Goal: Task Accomplishment & Management: Manage account settings

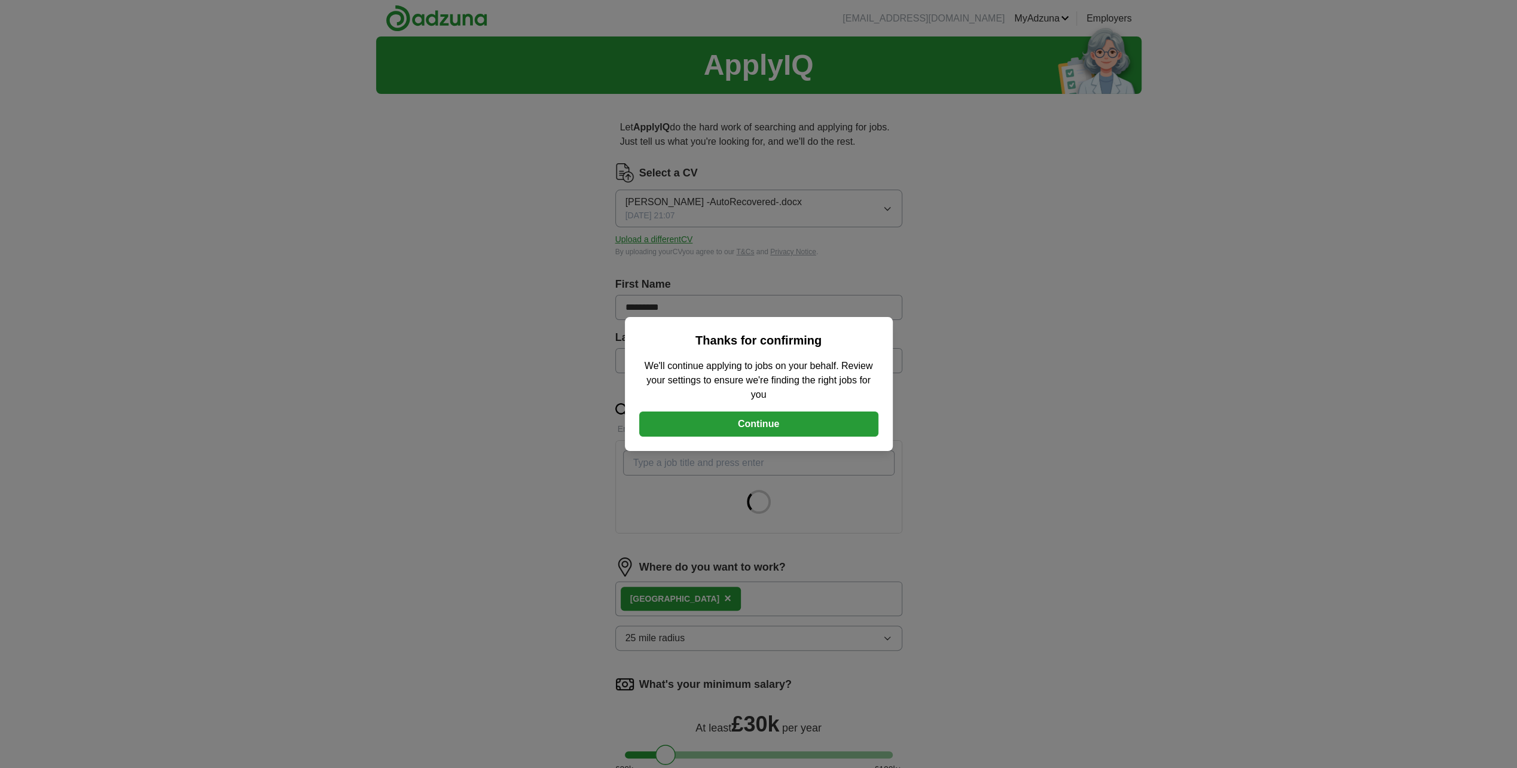
click at [739, 415] on button "Continue" at bounding box center [758, 423] width 239 height 25
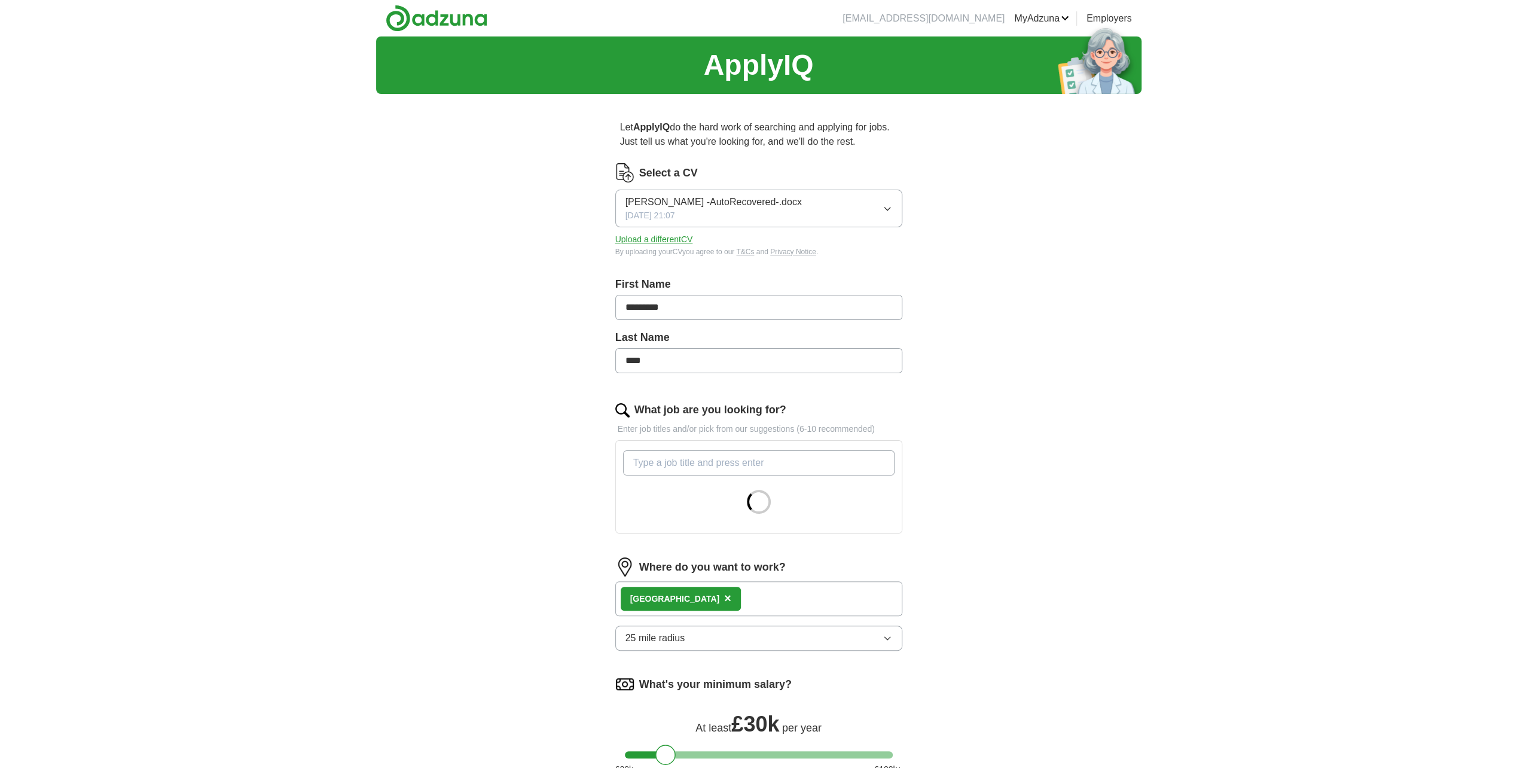
click at [720, 588] on form "Select a CV [PERSON_NAME] -AutoRecovered-.docx [DATE] 21:07 Upload a different …" at bounding box center [758, 518] width 287 height 710
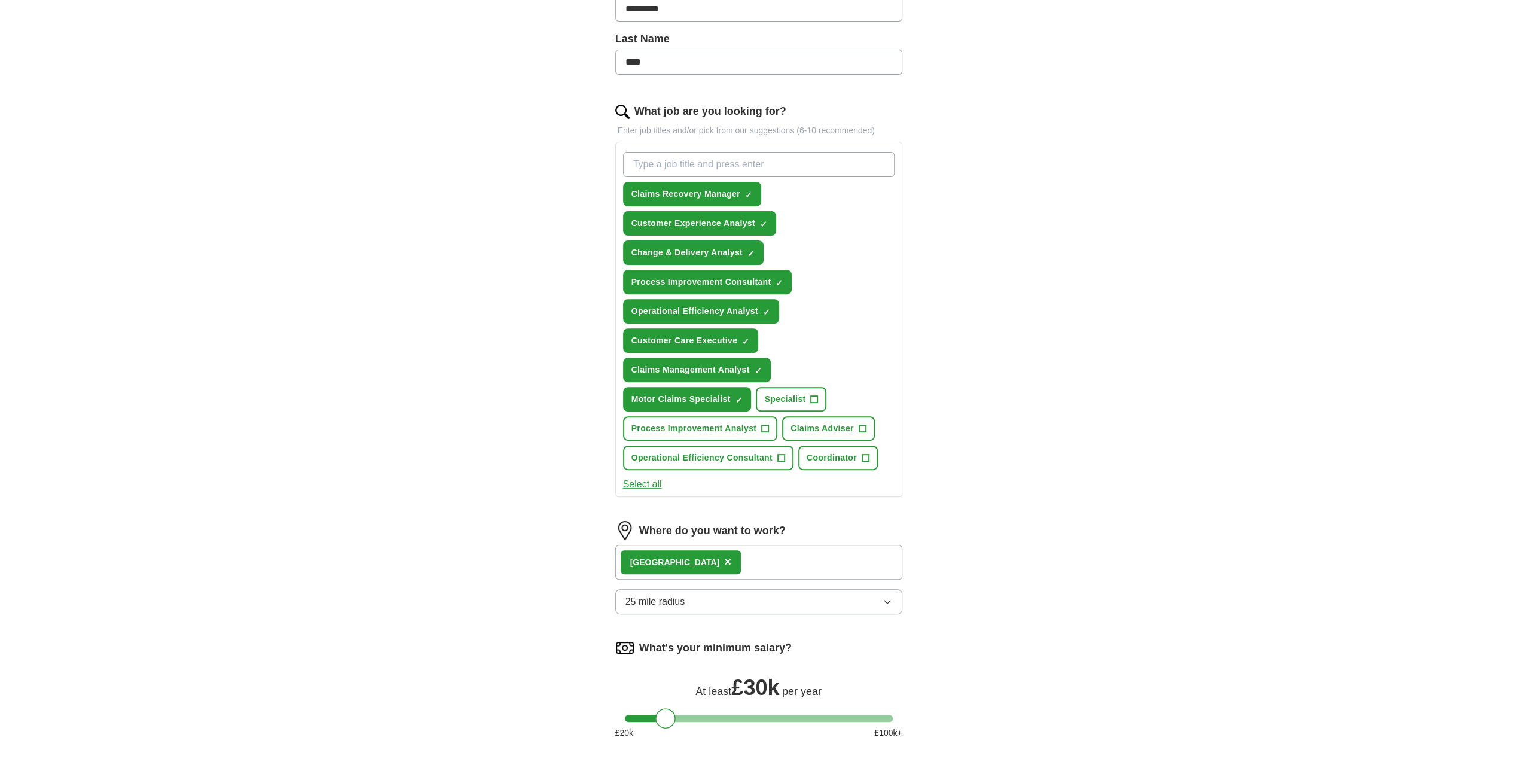
scroll to position [299, 0]
click at [745, 560] on div "London ×" at bounding box center [758, 561] width 287 height 35
click at [724, 556] on span "×" at bounding box center [727, 560] width 7 height 13
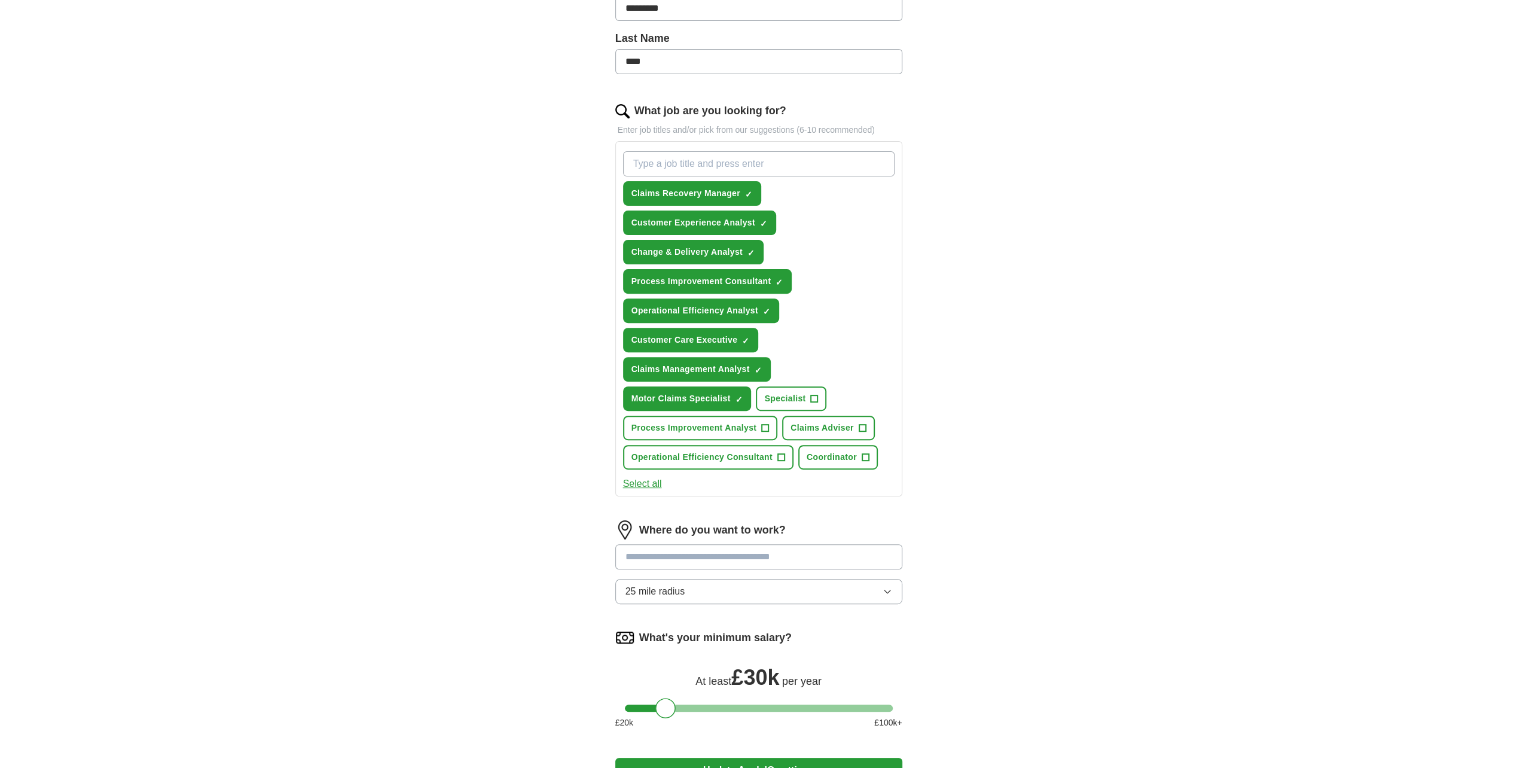
click at [667, 556] on input at bounding box center [758, 556] width 287 height 25
type input "*******"
click at [625, 591] on li "[GEOGRAPHIC_DATA] ([GEOGRAPHIC_DATA])" at bounding box center [759, 587] width 286 height 24
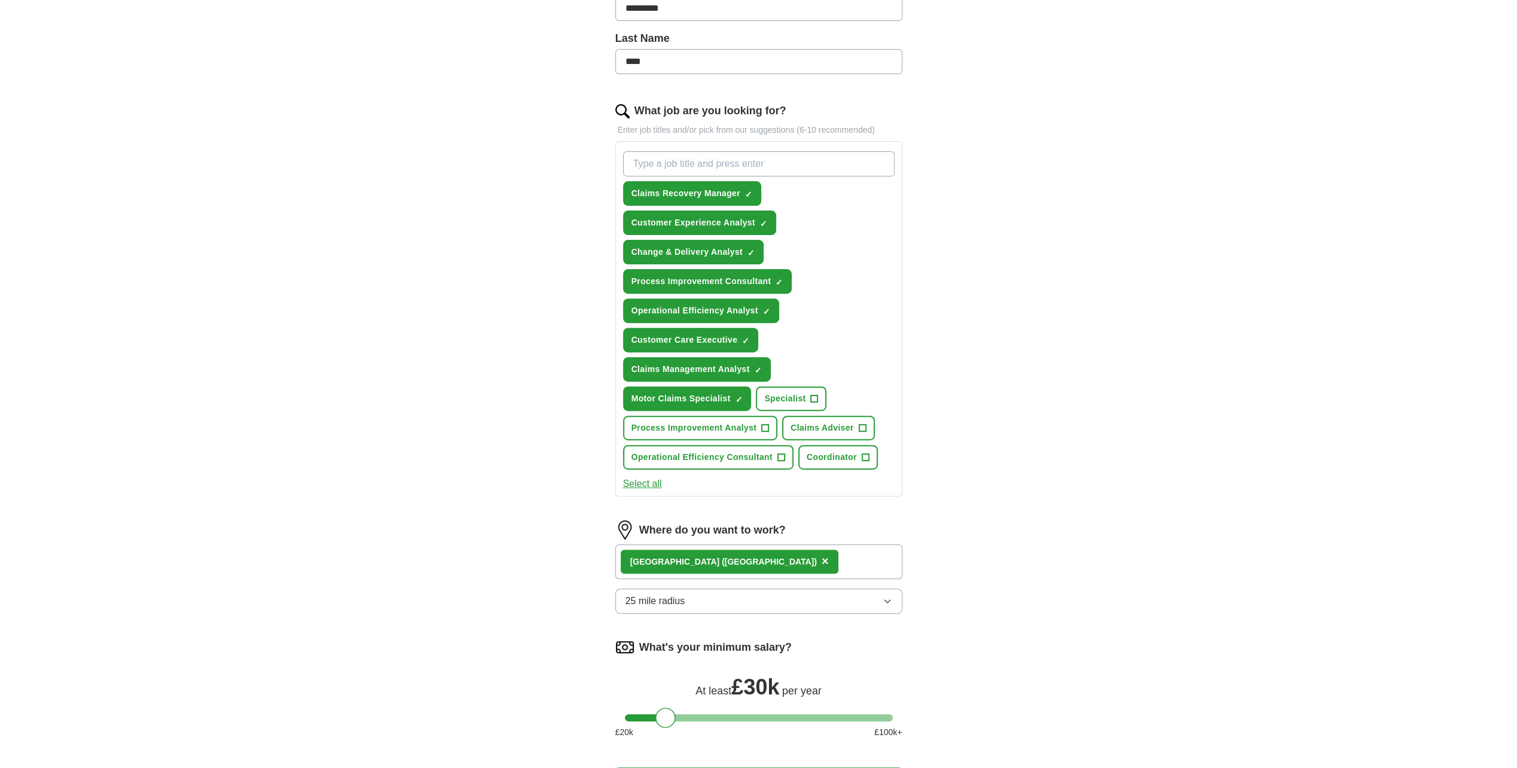
click at [719, 599] on button "25 mile radius" at bounding box center [758, 600] width 287 height 25
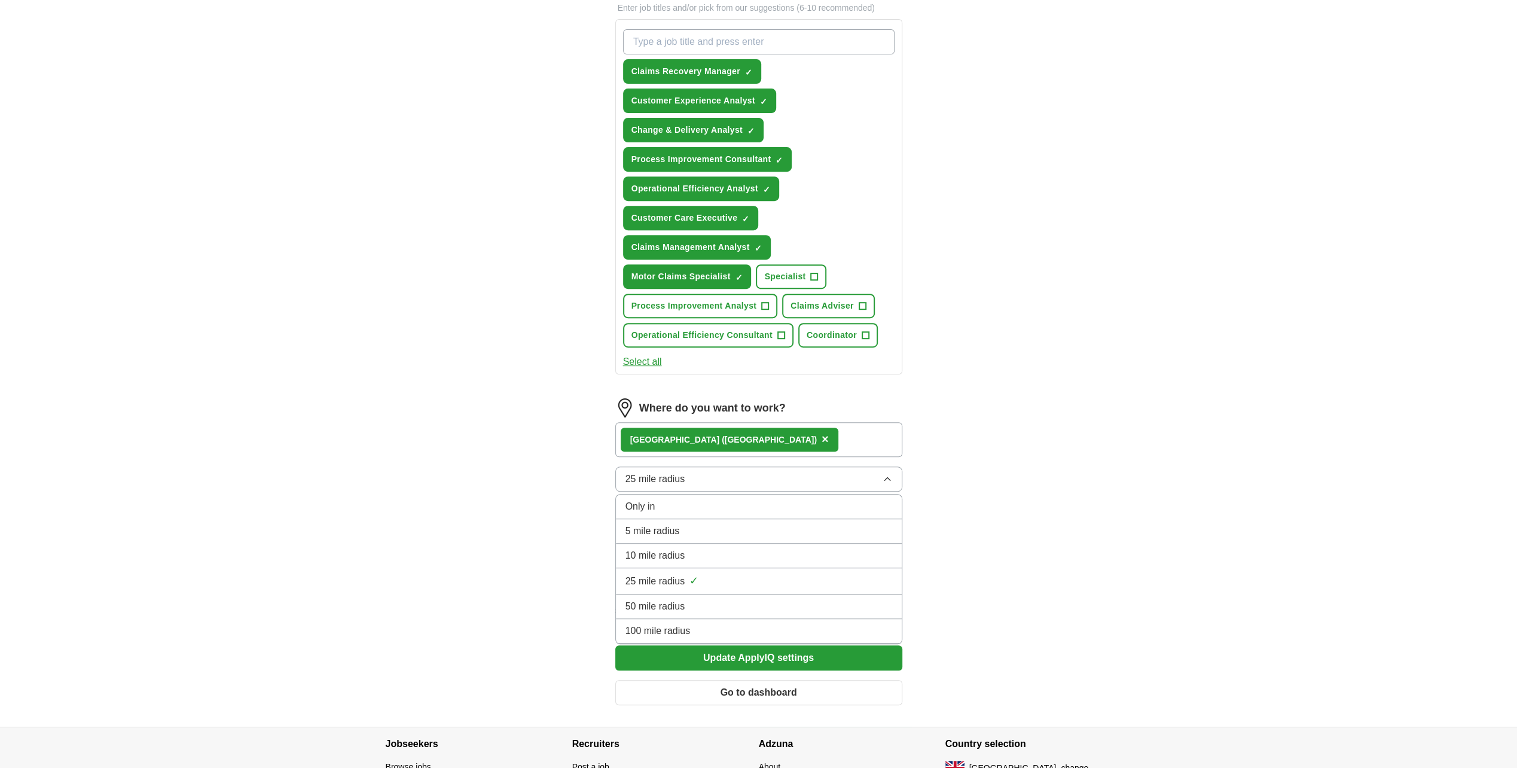
scroll to position [510, 0]
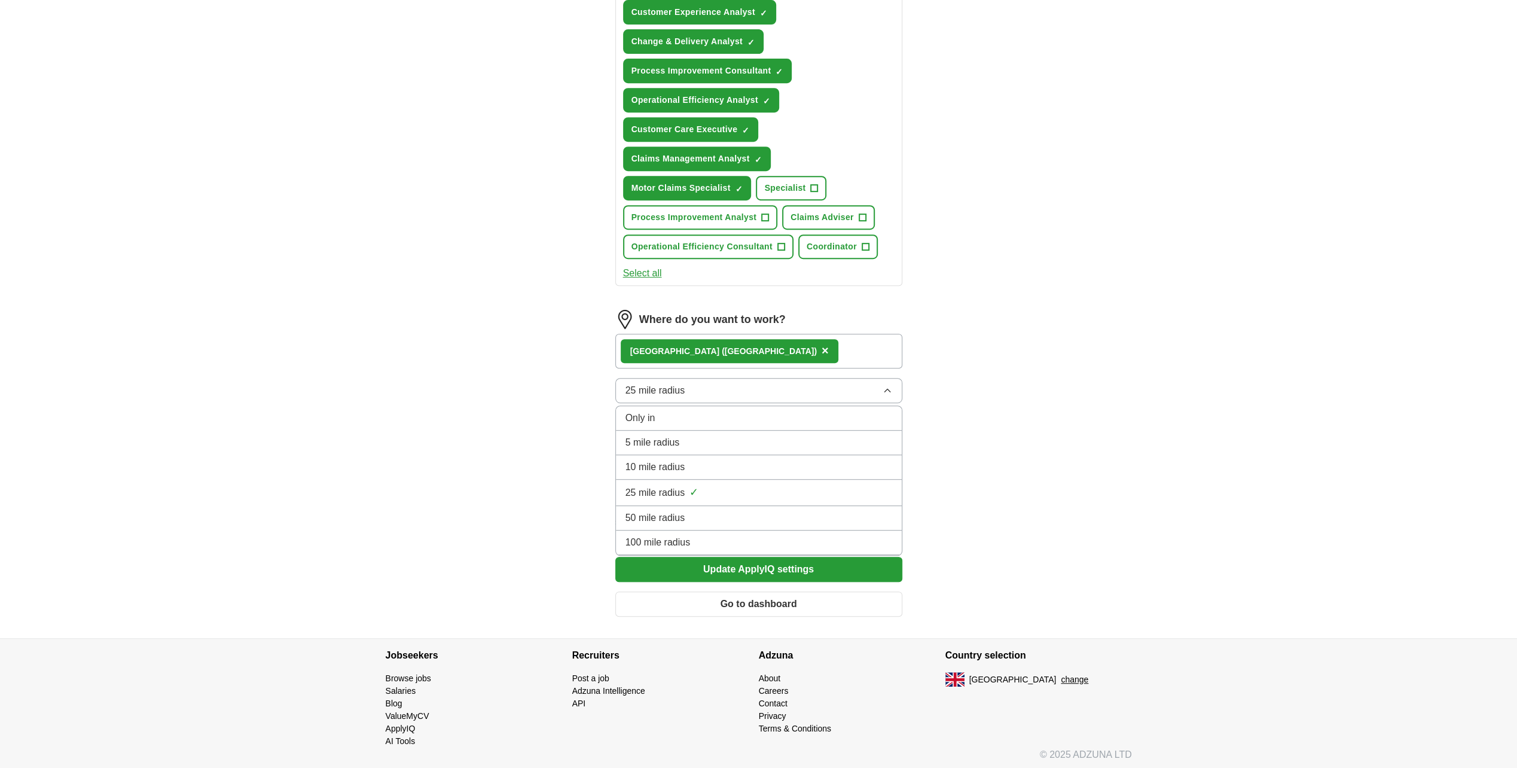
click at [663, 535] on span "100 mile radius" at bounding box center [658, 542] width 65 height 14
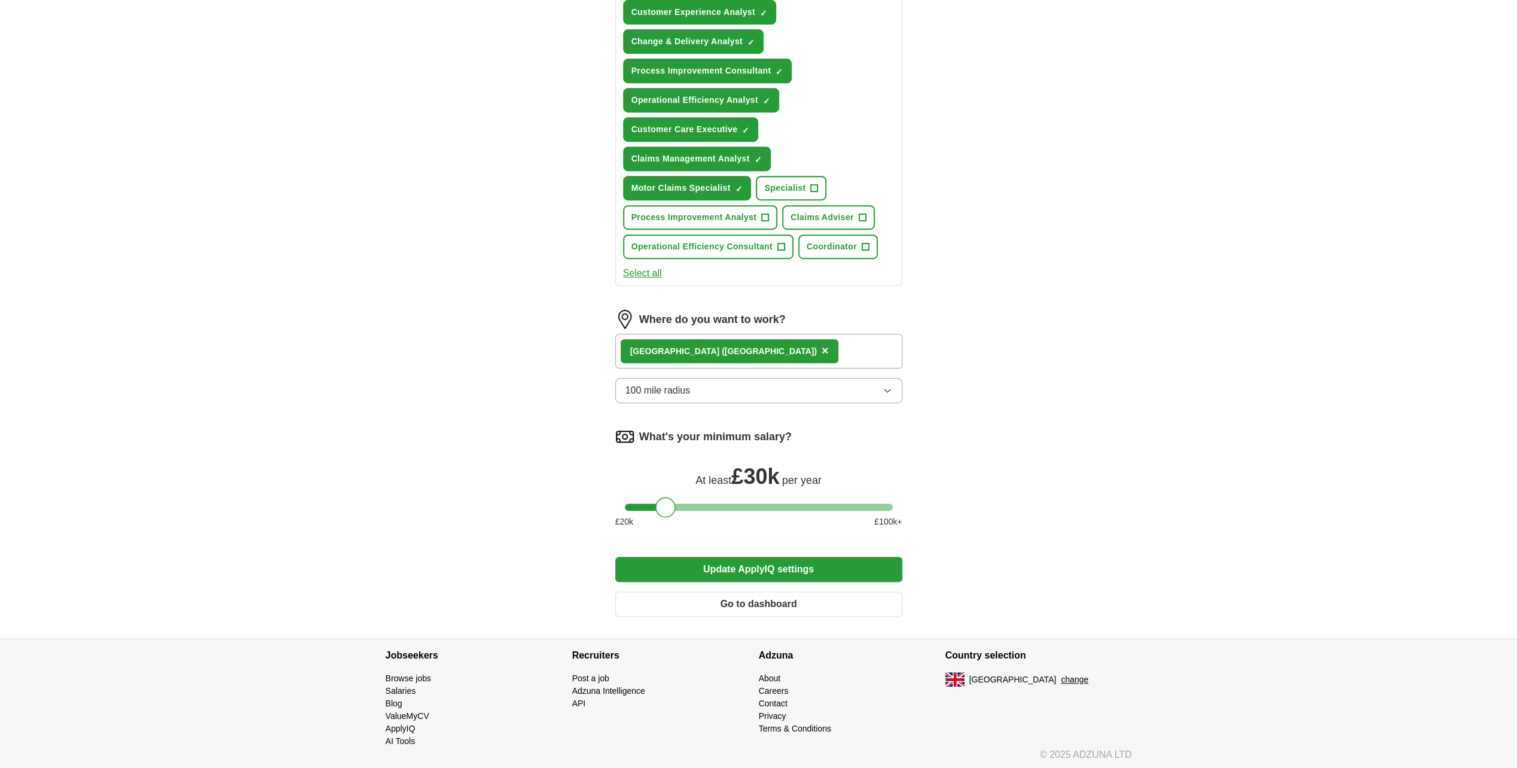
click at [666, 501] on div at bounding box center [665, 507] width 20 height 20
click at [719, 566] on button "Update ApplyIQ settings" at bounding box center [758, 569] width 287 height 25
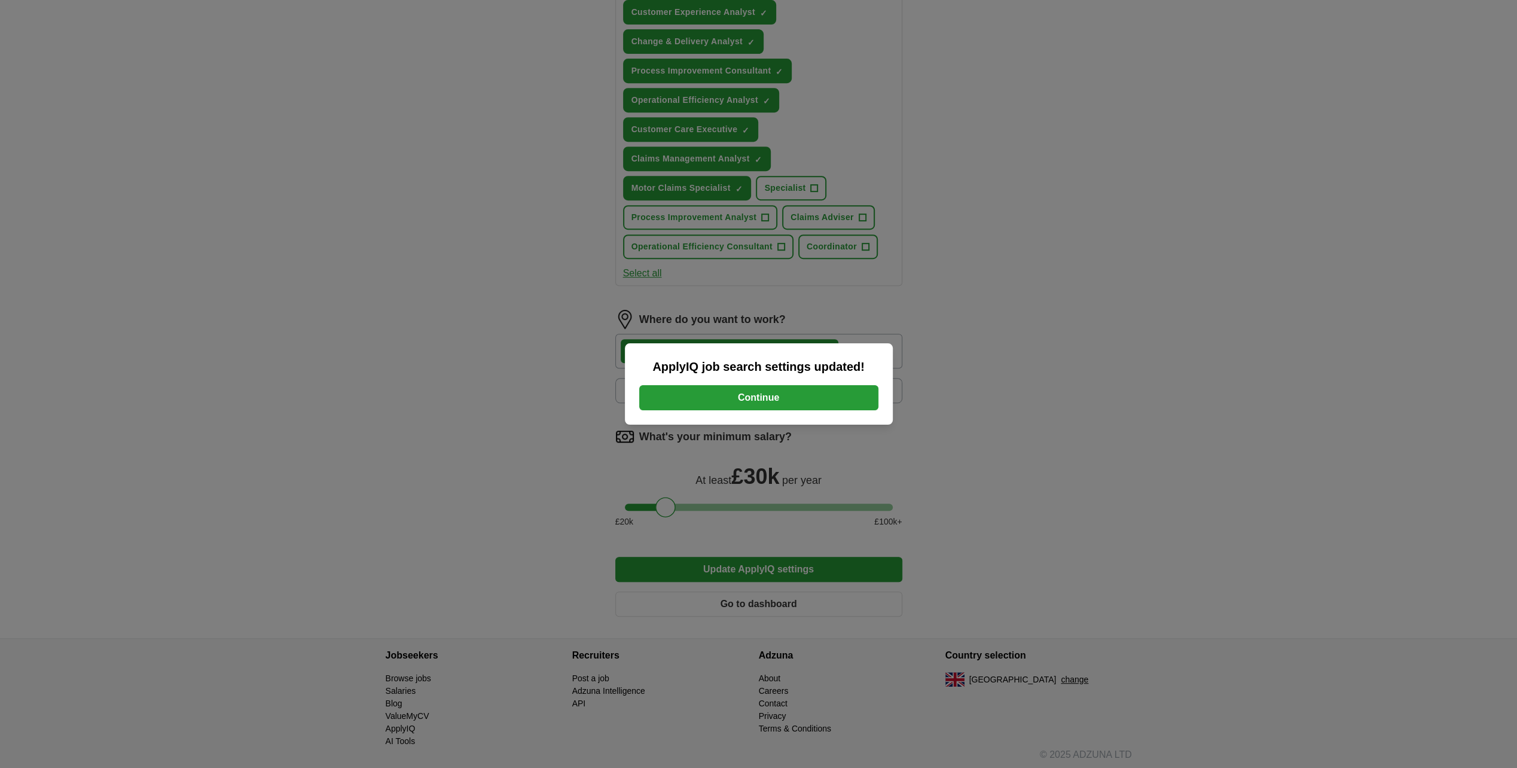
click at [737, 393] on button "Continue" at bounding box center [758, 397] width 239 height 25
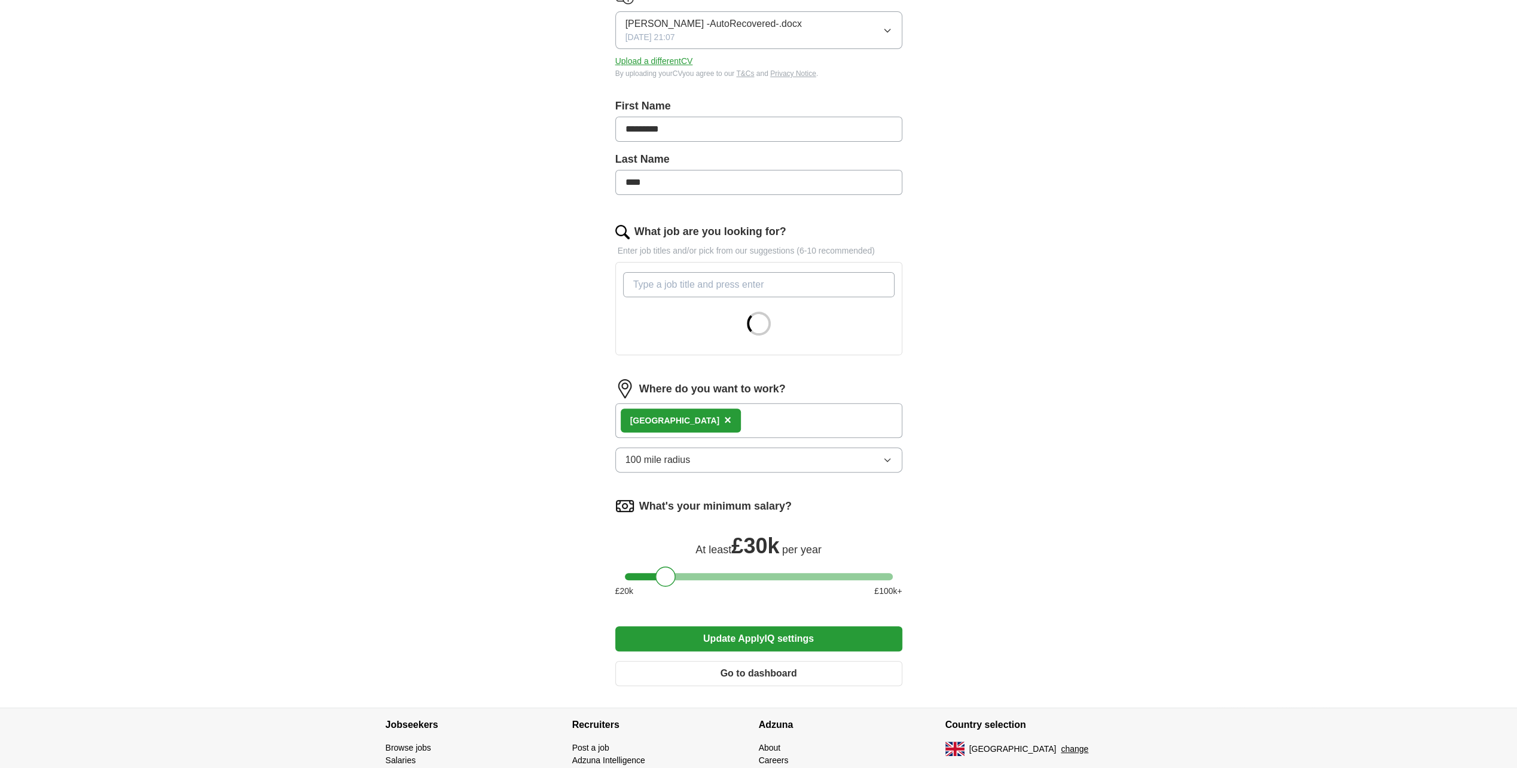
scroll to position [179, 0]
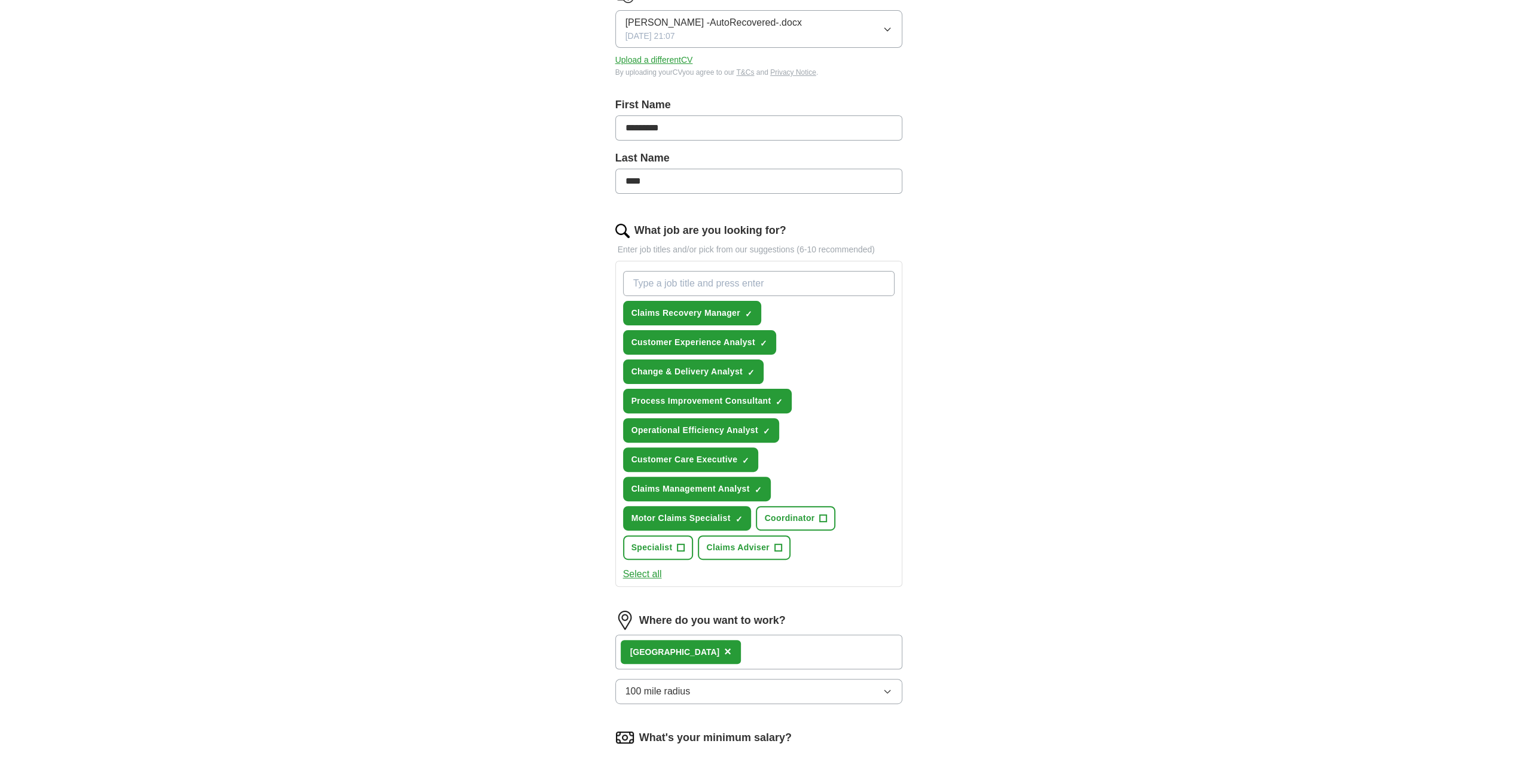
drag, startPoint x: 671, startPoint y: 570, endPoint x: 657, endPoint y: 569, distance: 14.4
click at [657, 569] on form "Select a CV Elizabeth_Owen_Resume -AutoRecovered-.docx 26/06/2025, 21:07 Upload…" at bounding box center [758, 455] width 287 height 943
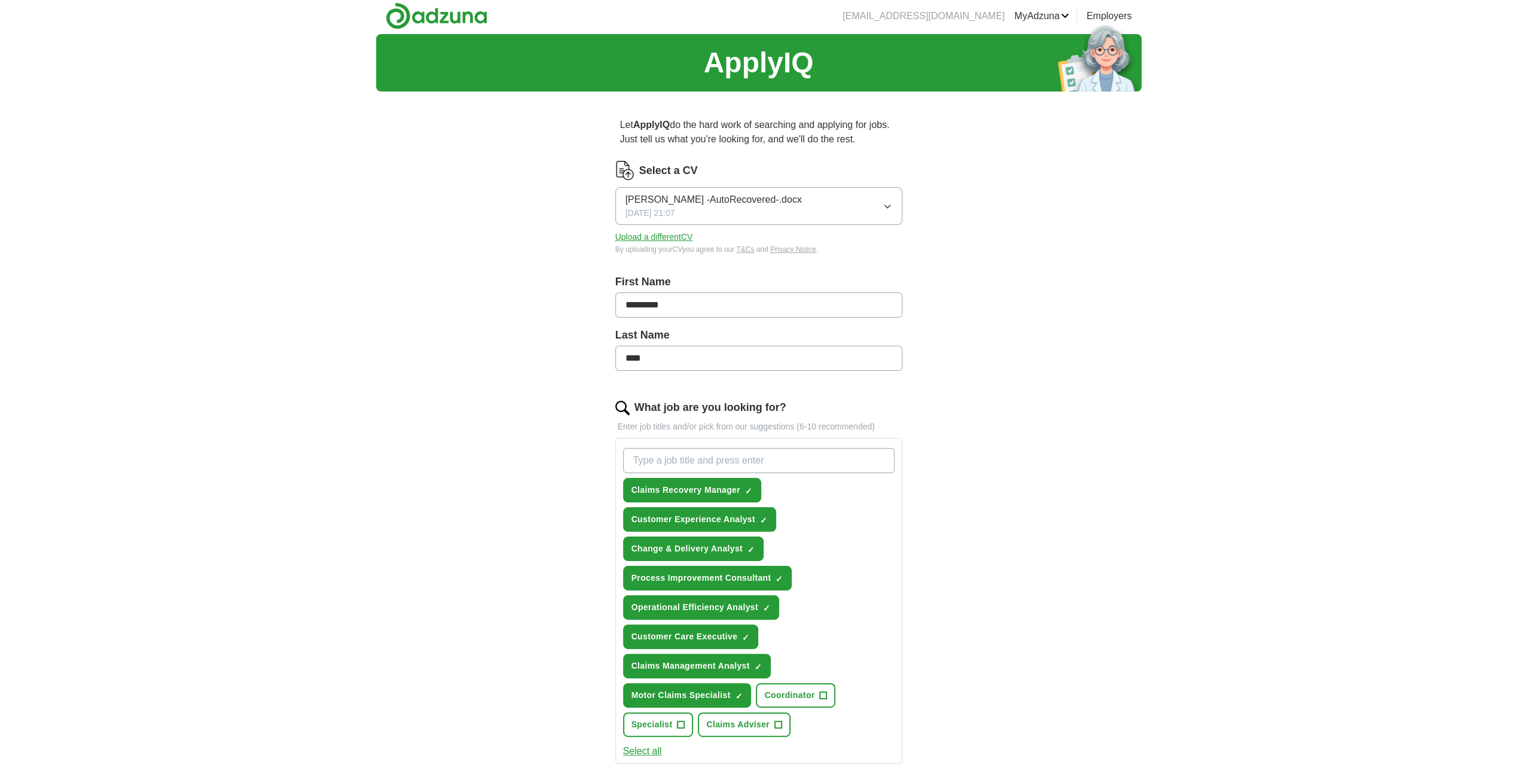
scroll to position [0, 0]
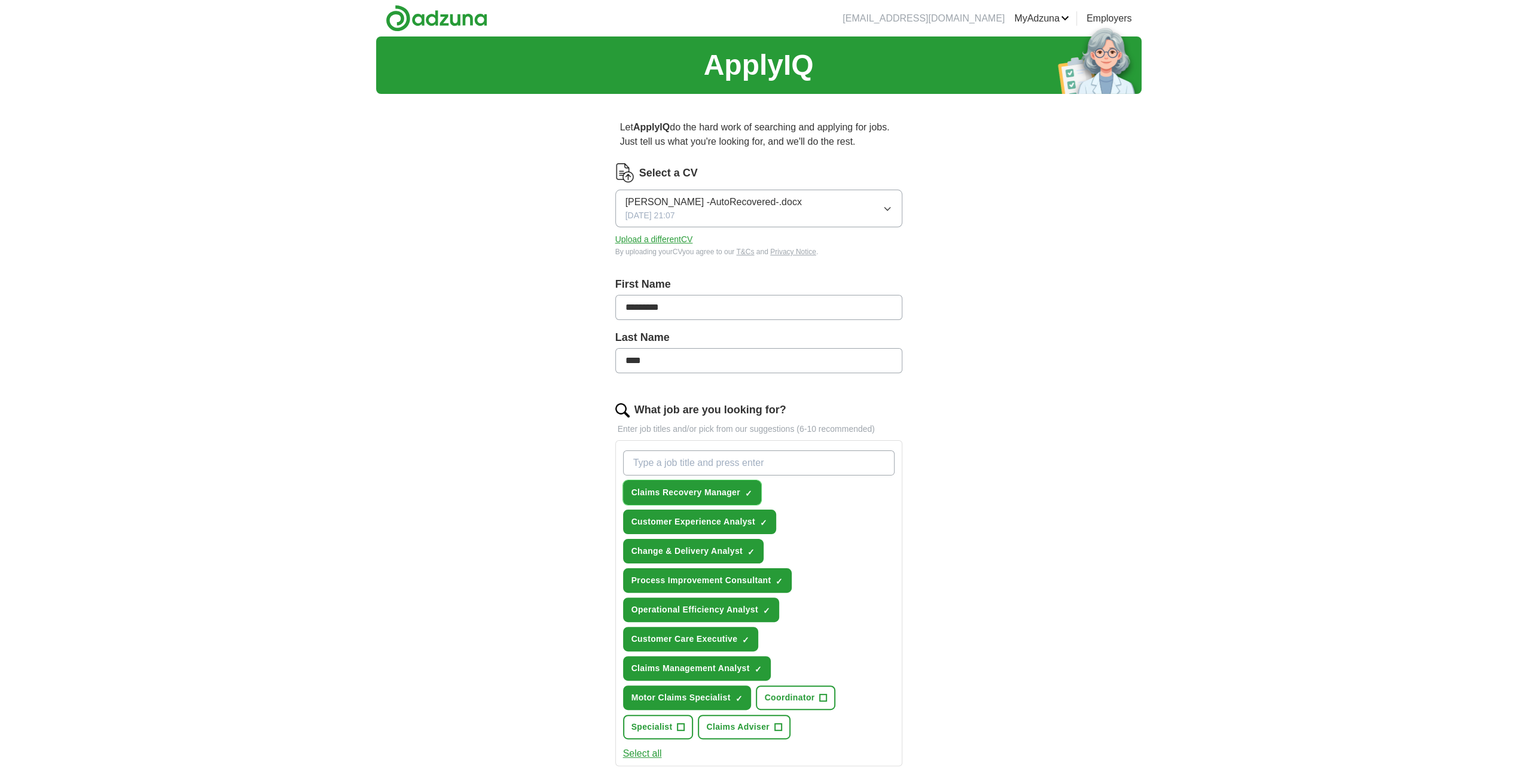
click at [0, 0] on span "×" at bounding box center [0, 0] width 0 height 0
click at [751, 490] on span "+" at bounding box center [748, 493] width 7 height 10
click at [774, 725] on span "+" at bounding box center [777, 727] width 7 height 10
click at [770, 462] on input "What job are you looking for?" at bounding box center [758, 462] width 271 height 25
type input "assistant"
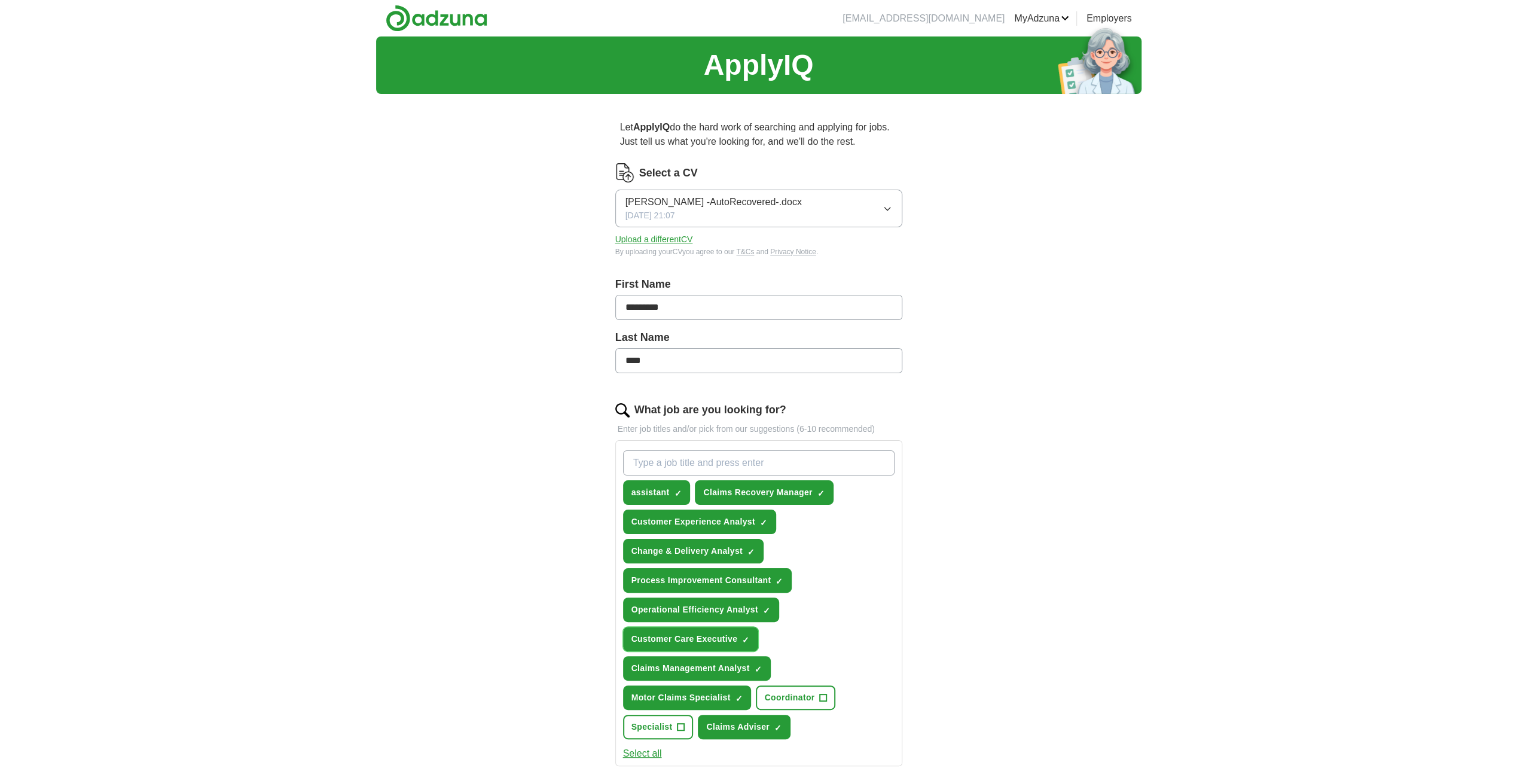
click at [0, 0] on span "×" at bounding box center [0, 0] width 0 height 0
click at [709, 464] on input "What job are you looking for?" at bounding box center [758, 462] width 271 height 25
type input "customer service"
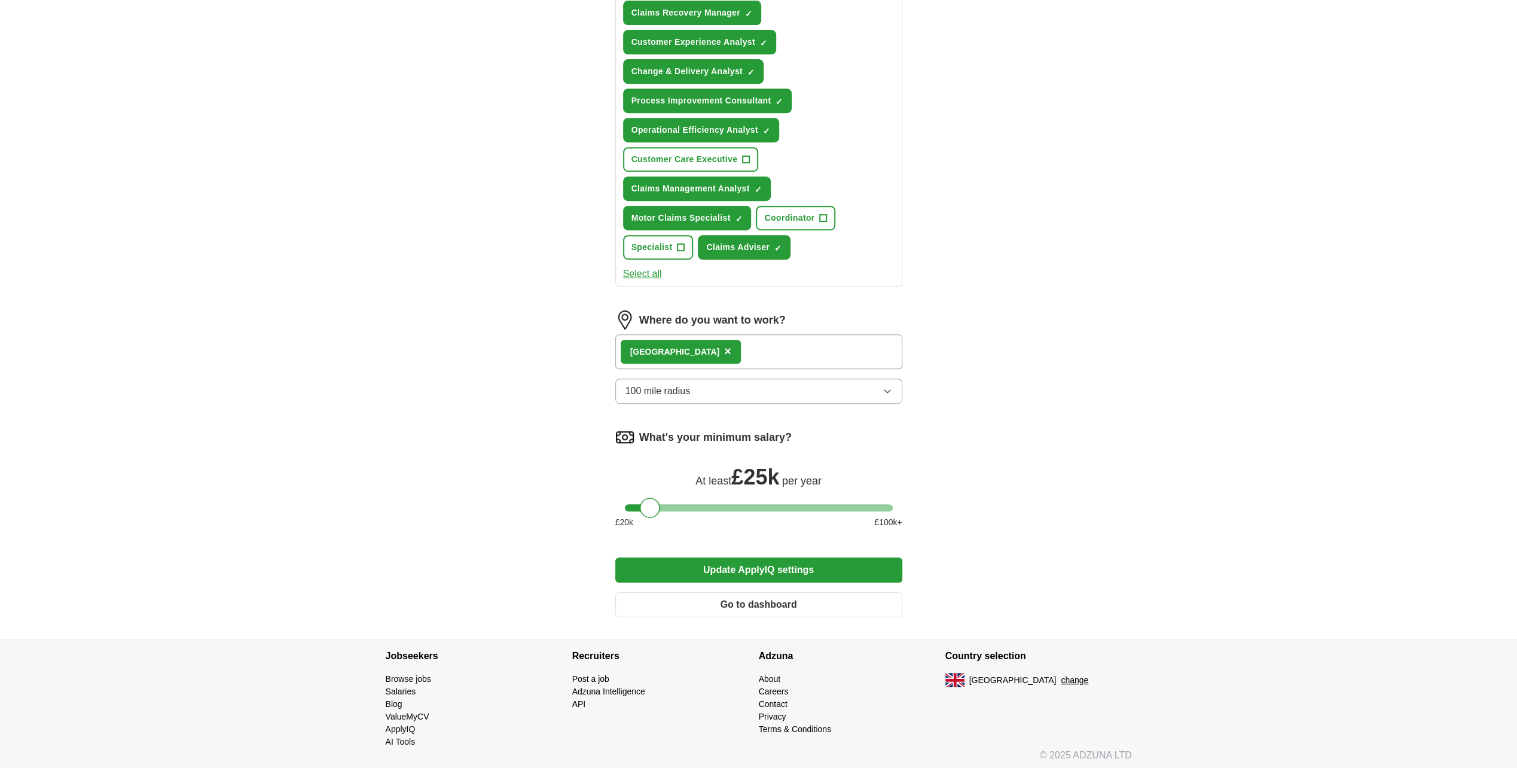
scroll to position [510, 0]
click at [762, 562] on button "Update ApplyIQ settings" at bounding box center [758, 569] width 287 height 25
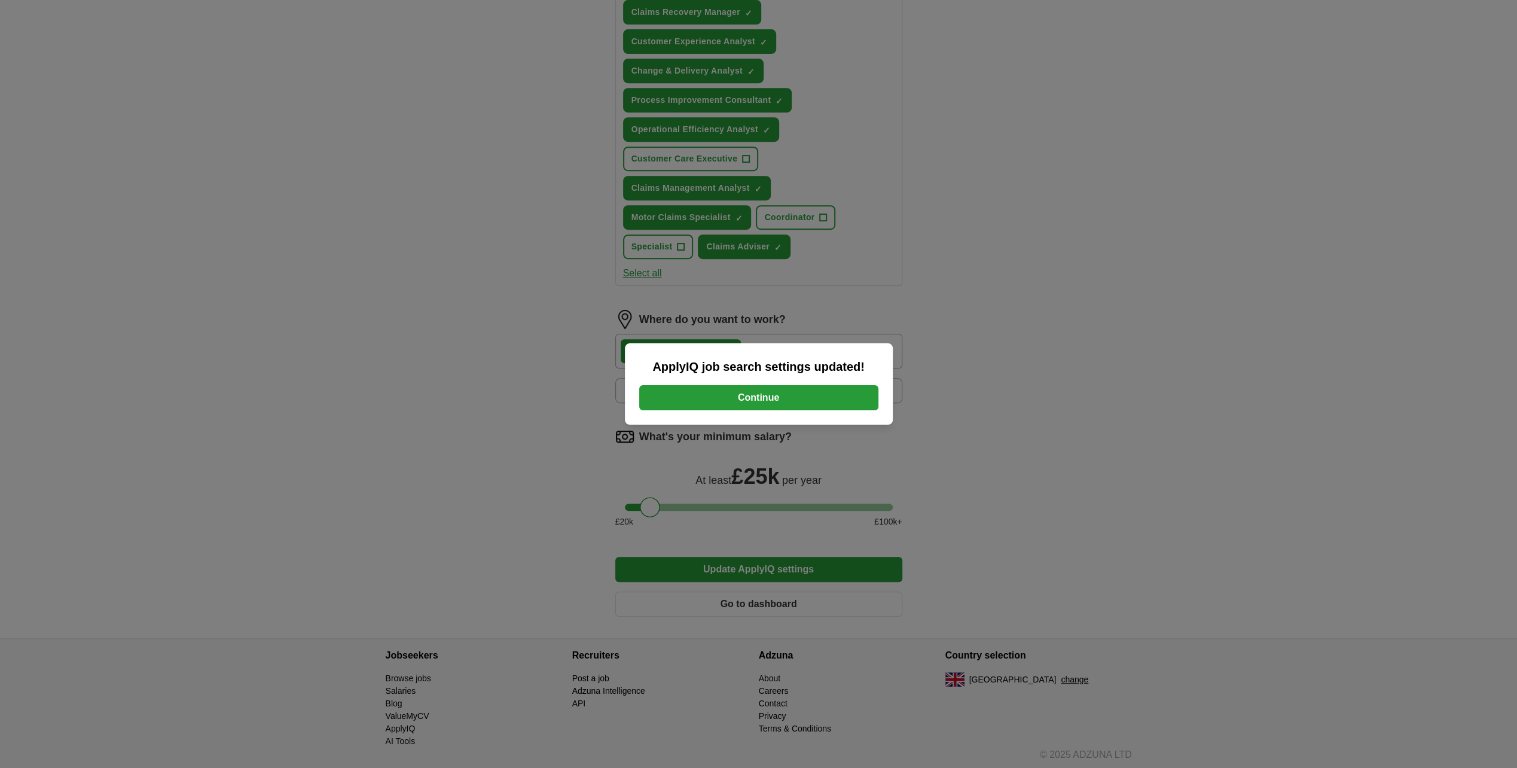
click at [780, 398] on button "Continue" at bounding box center [758, 397] width 239 height 25
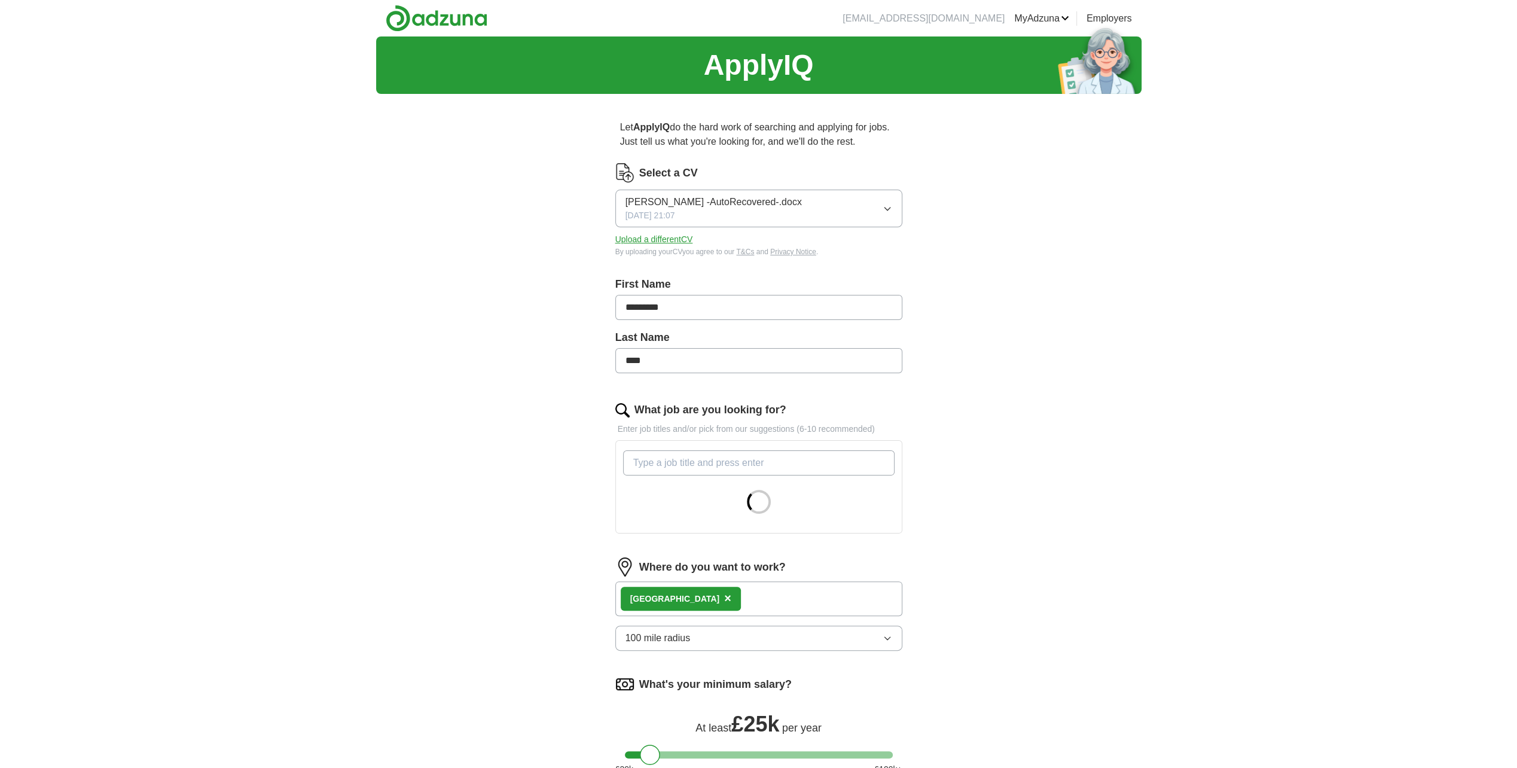
click at [893, 208] on button "Elizabeth_Owen_Resume -AutoRecovered-.docx 26/06/2025, 21:07" at bounding box center [758, 209] width 287 height 38
click at [718, 285] on label "First Name" at bounding box center [758, 284] width 287 height 16
click at [675, 235] on button "Upload a different CV" at bounding box center [654, 239] width 78 height 13
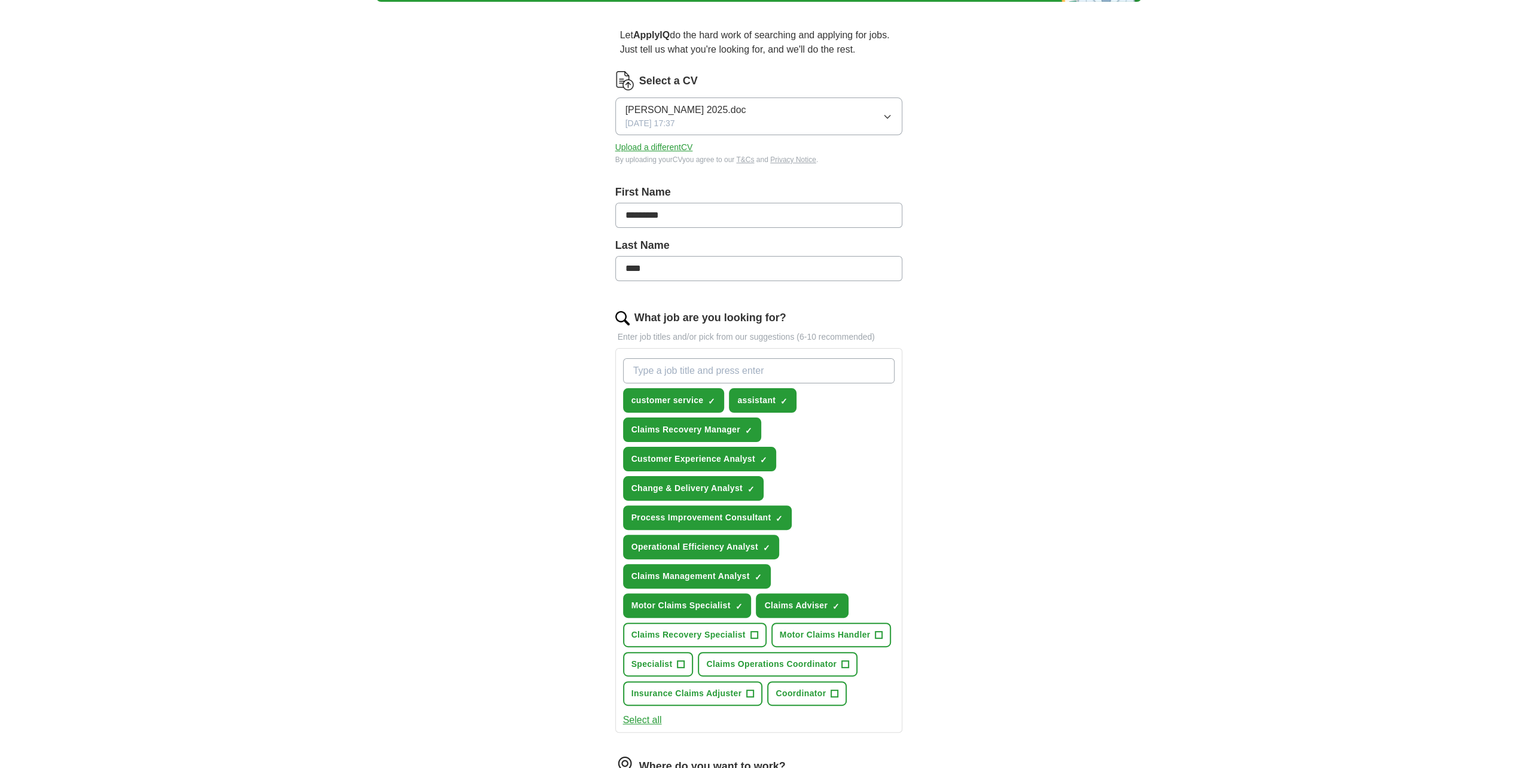
scroll to position [120, 0]
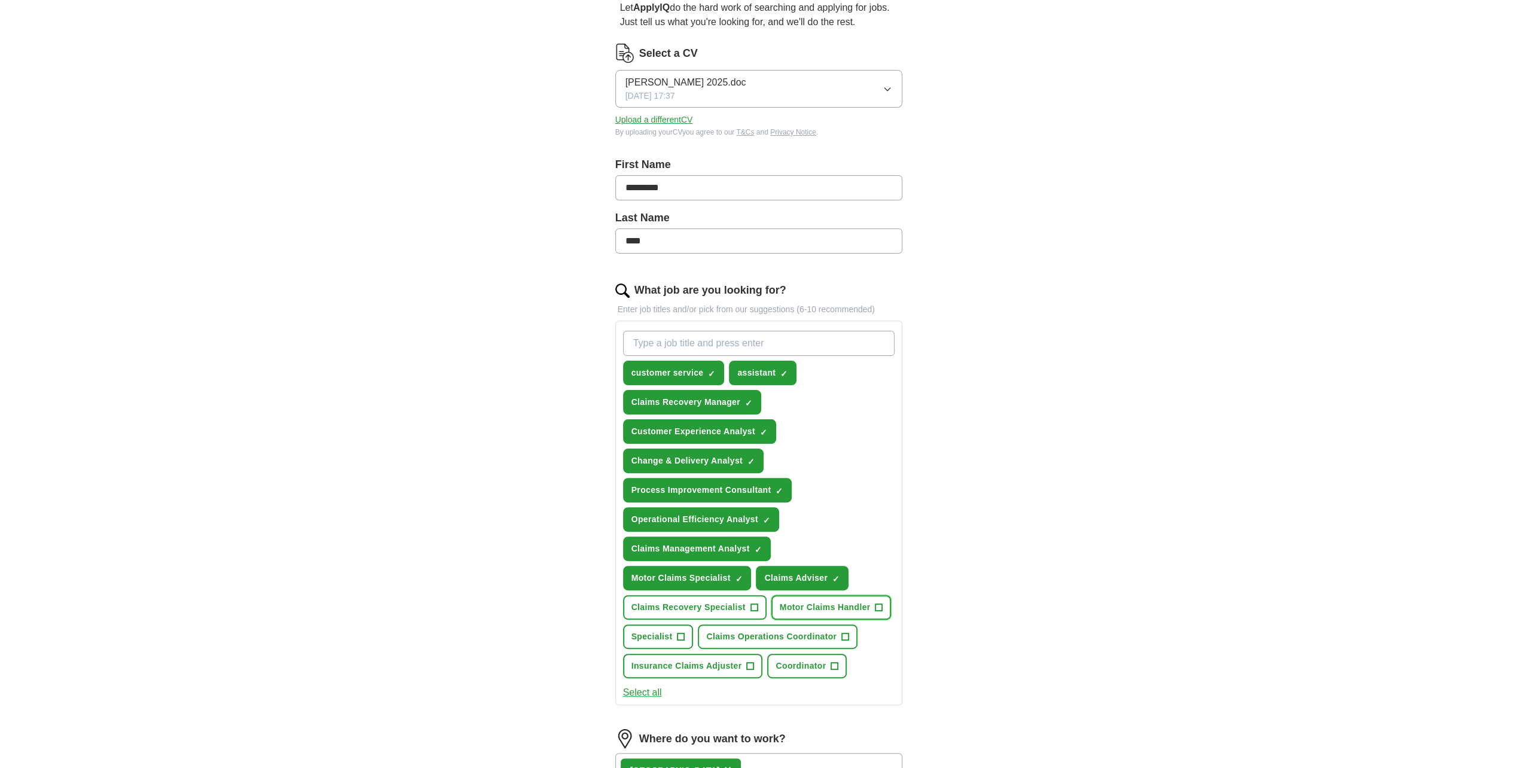
click at [876, 603] on span "+" at bounding box center [878, 608] width 7 height 10
click at [755, 605] on span "+" at bounding box center [753, 608] width 7 height 10
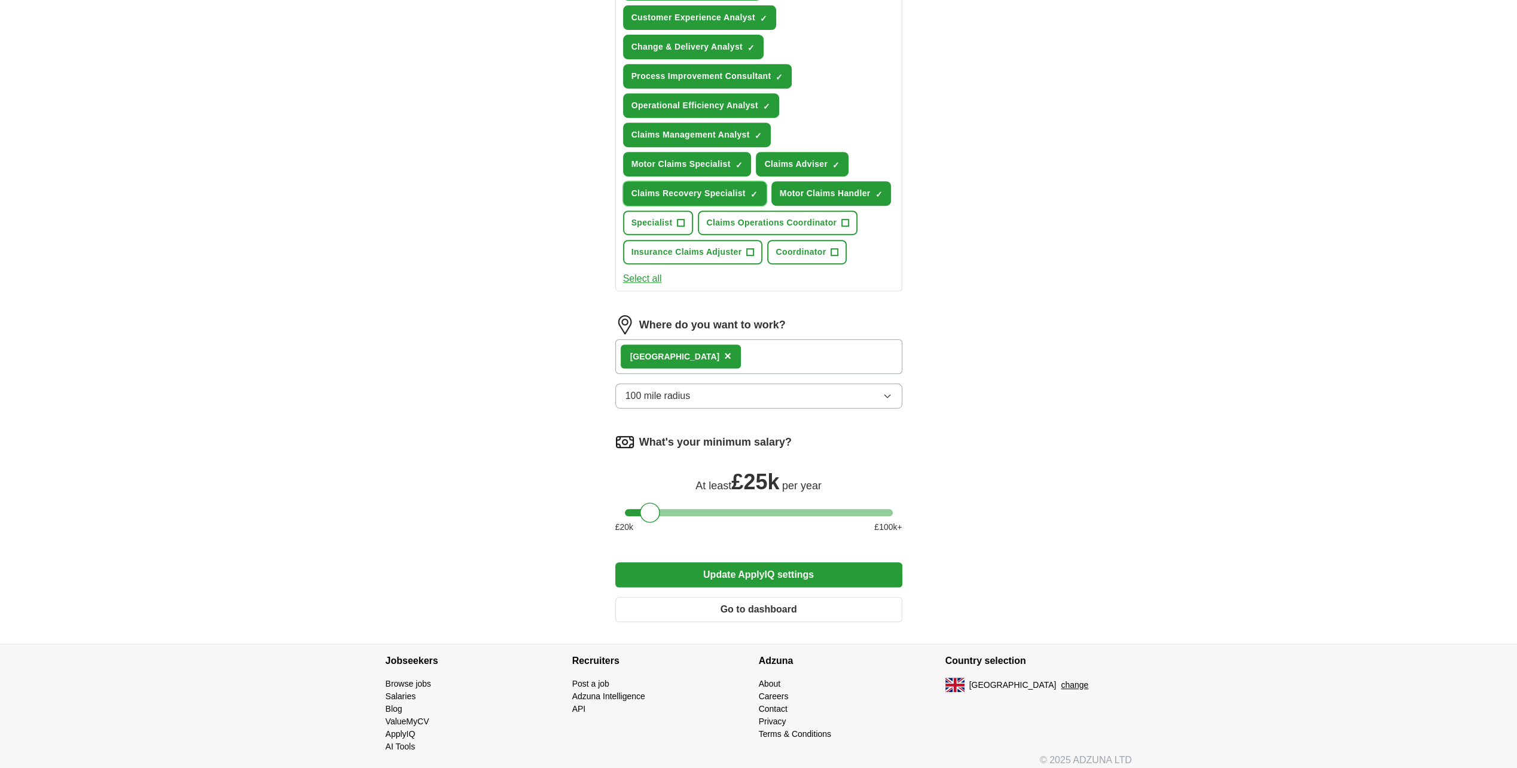
scroll to position [538, 0]
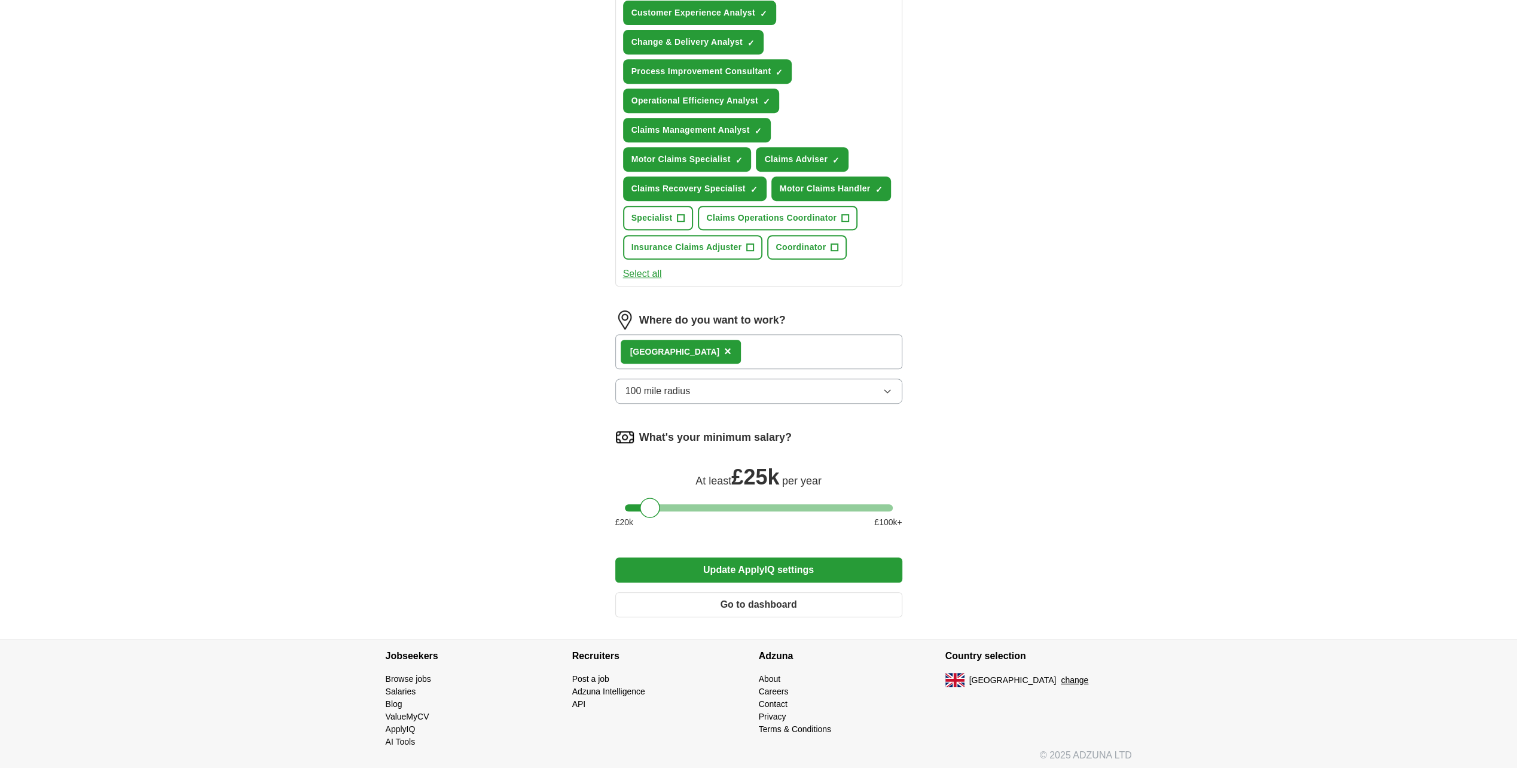
click at [747, 569] on button "Update ApplyIQ settings" at bounding box center [758, 569] width 287 height 25
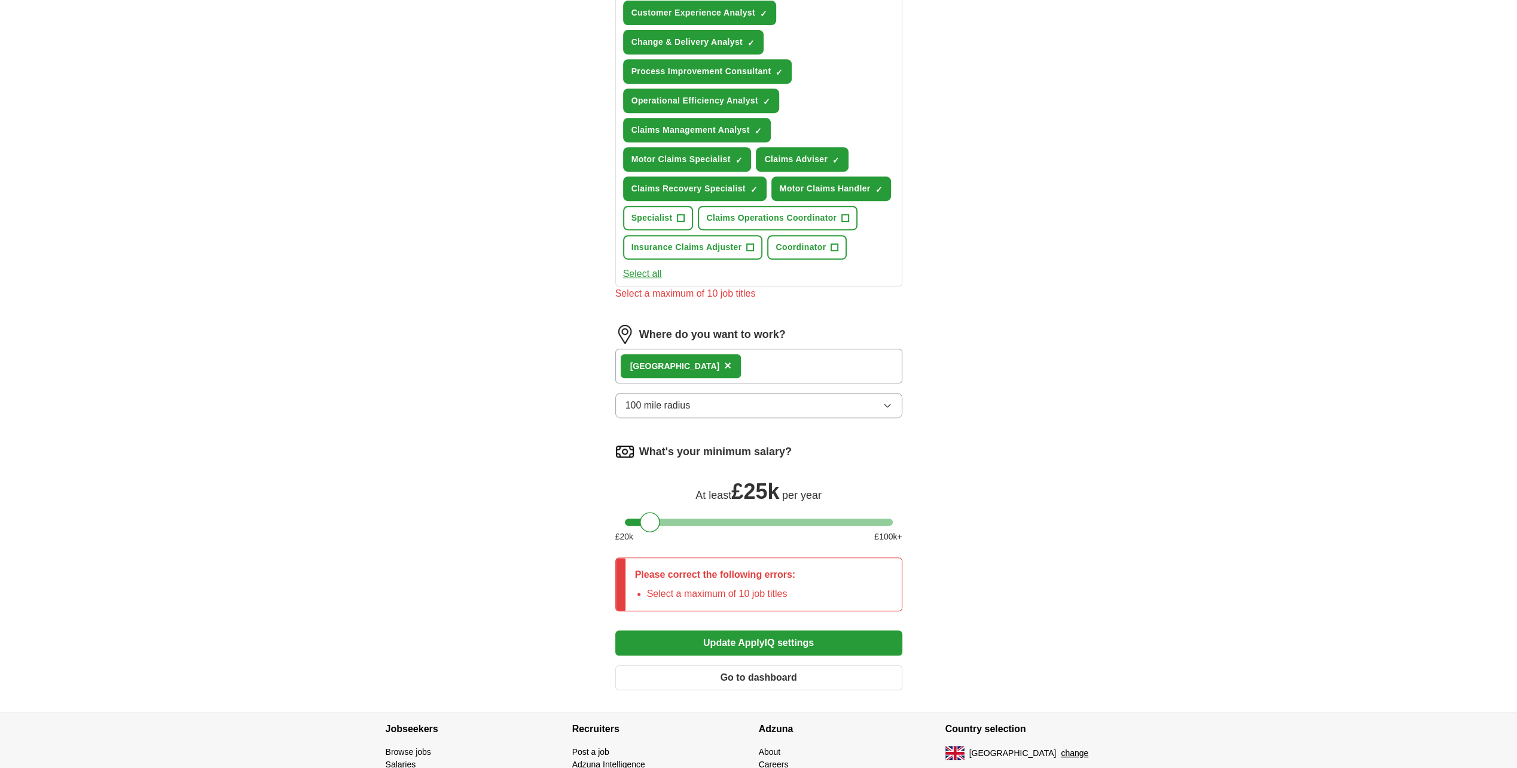
scroll to position [359, 0]
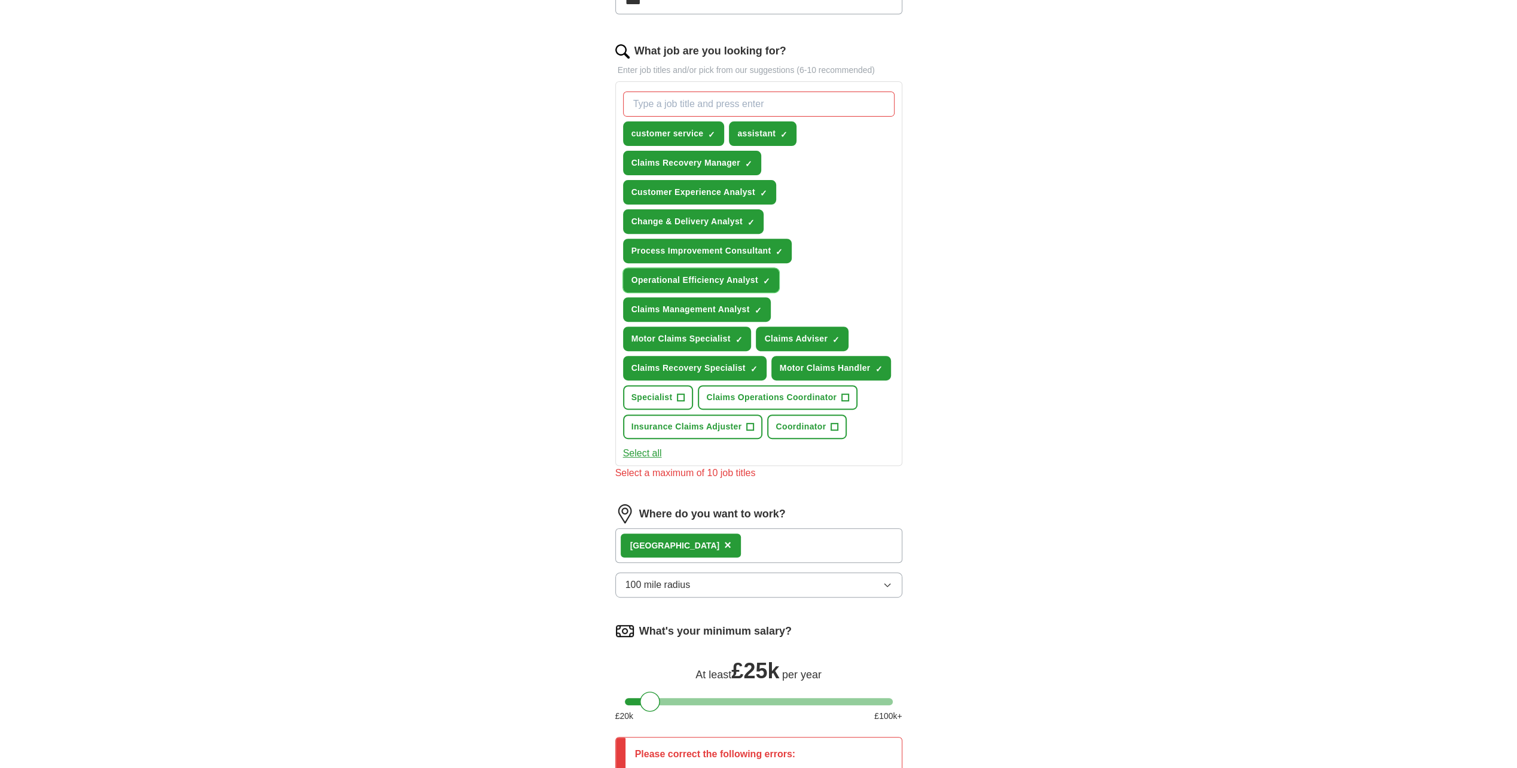
click at [0, 0] on span "×" at bounding box center [0, 0] width 0 height 0
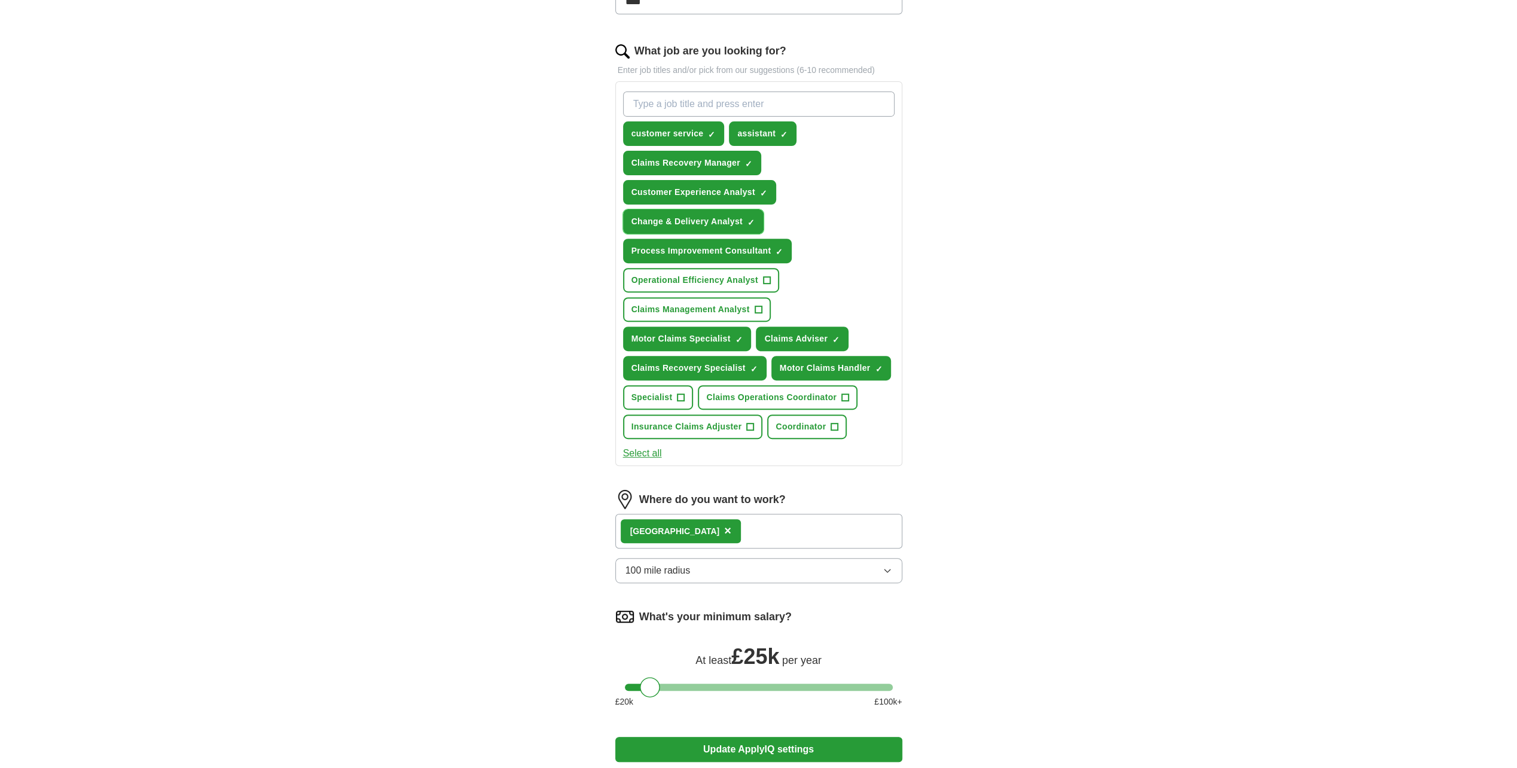
click at [0, 0] on span "×" at bounding box center [0, 0] width 0 height 0
click at [746, 106] on input "What job are you looking for?" at bounding box center [758, 103] width 271 height 25
type input "analyst"
click at [719, 740] on button "Update ApplyIQ settings" at bounding box center [758, 749] width 287 height 25
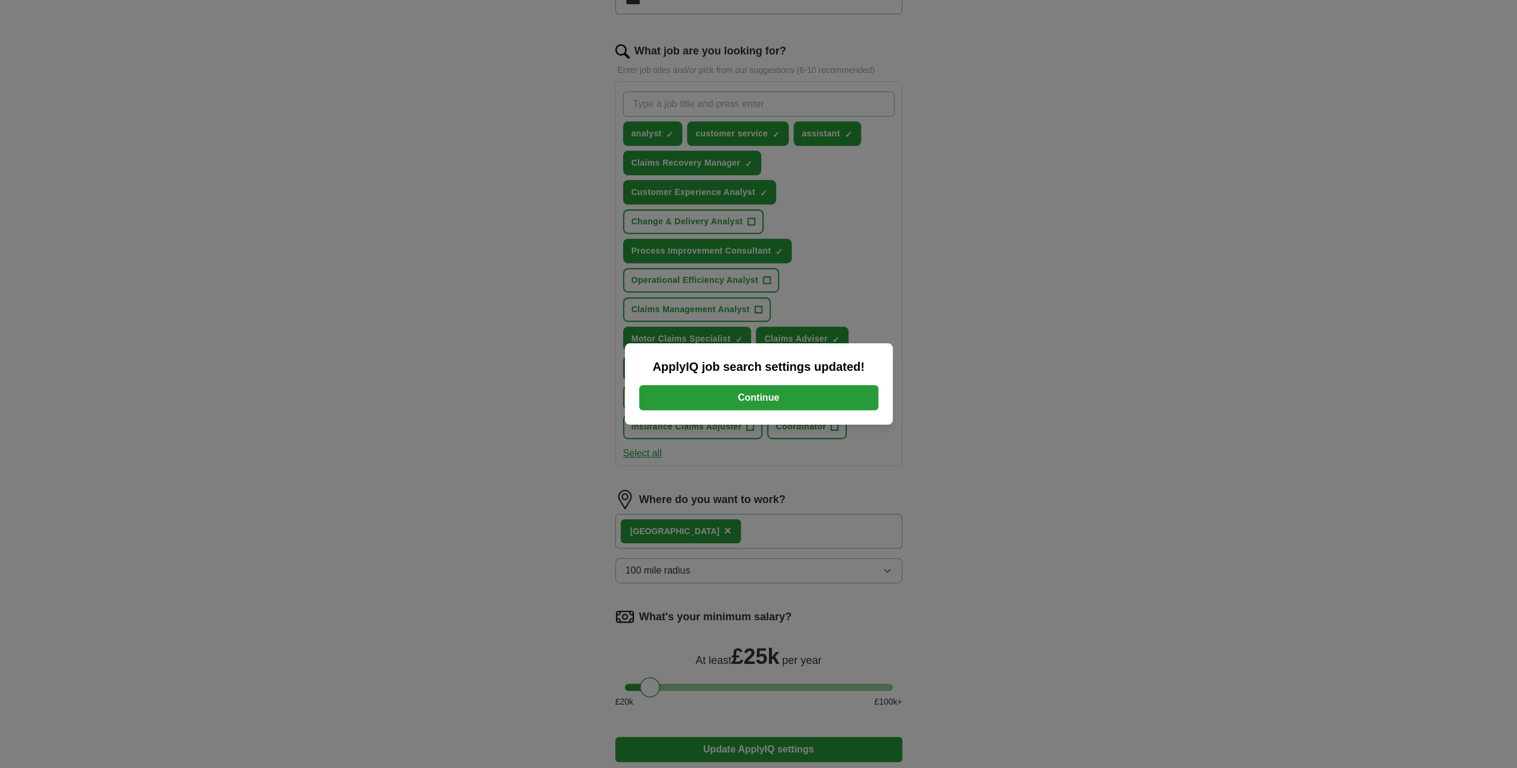
click at [739, 387] on button "Continue" at bounding box center [758, 397] width 239 height 25
